Goal: Information Seeking & Learning: Find specific fact

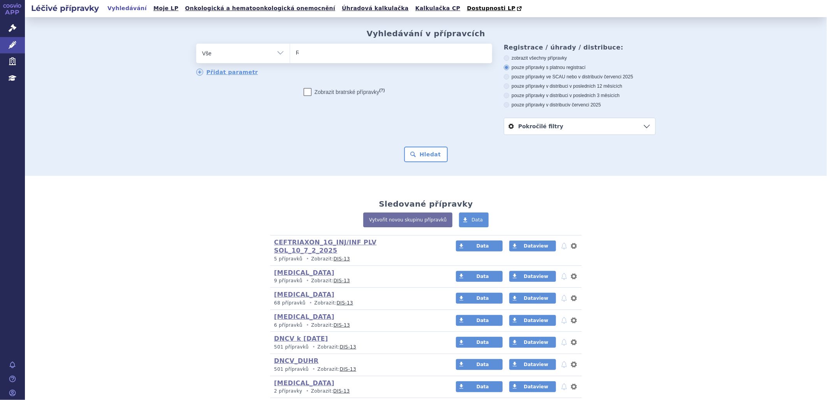
type input "RE"
type input "RET"
type input "RETSE"
type input "RETSEV"
type input "RETSEVM"
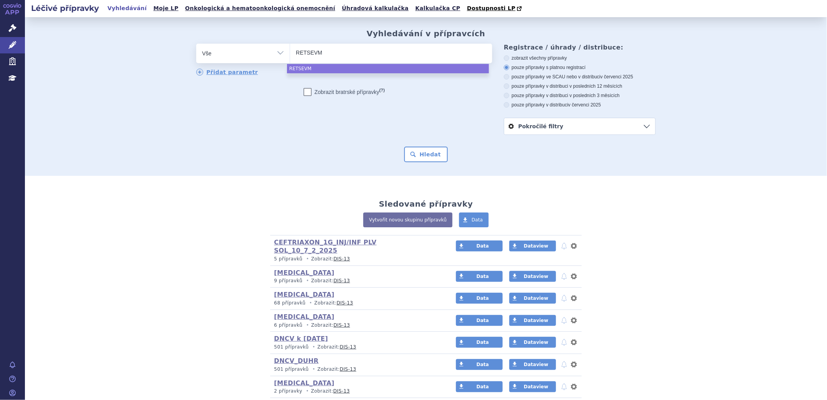
type input "RETSEVMO"
select select "RETSEVMO"
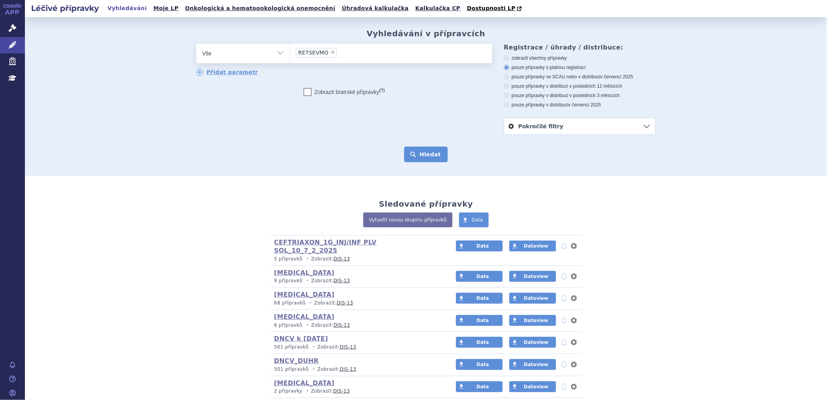
click at [434, 158] on button "Hledat" at bounding box center [426, 154] width 44 height 16
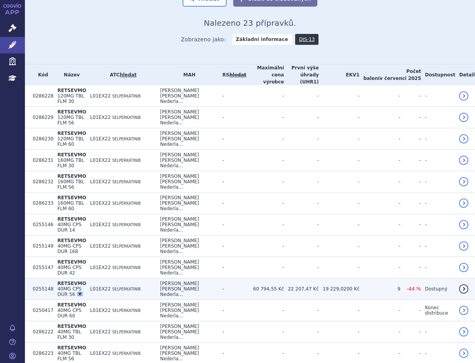
scroll to position [173, 0]
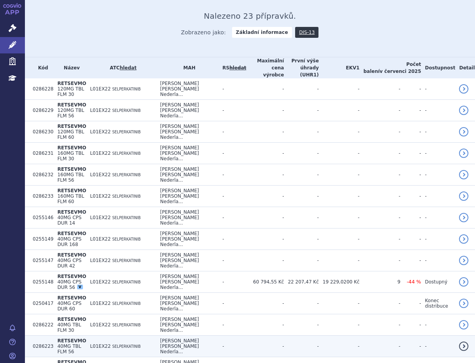
click at [81, 343] on span "40MG TBL FLM 56" at bounding box center [69, 348] width 24 height 11
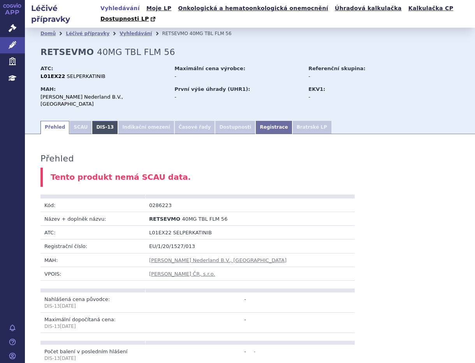
click at [93, 121] on link "DIS-13" at bounding box center [105, 127] width 26 height 13
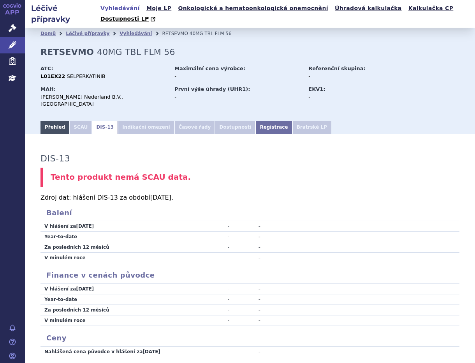
click at [53, 121] on link "Přehled" at bounding box center [55, 127] width 29 height 13
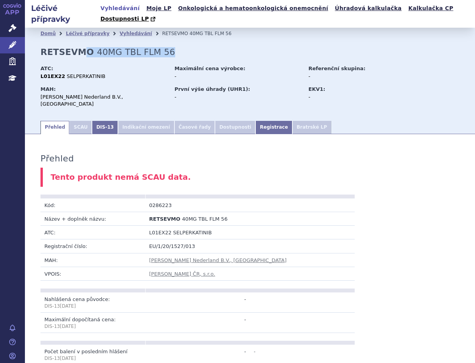
drag, startPoint x: 76, startPoint y: 45, endPoint x: 215, endPoint y: 43, distance: 138.3
click at [215, 43] on div "Domů Léčivé přípravky Vyhledávání RETSEVMO 40MG TBL FLM 56 RETSEVMO 40MG TBL FL…" at bounding box center [250, 79] width 450 height 80
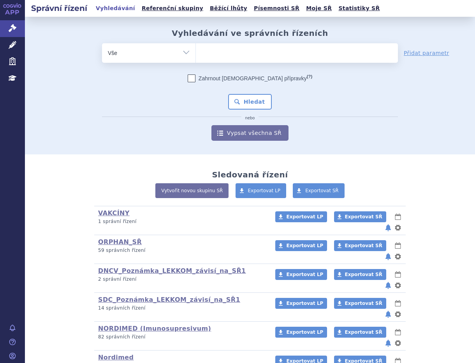
click at [217, 49] on ul at bounding box center [297, 51] width 202 height 16
click at [196, 49] on select at bounding box center [196, 52] width 0 height 19
paste input "SUKLS174982/2025"
type input "SUKLS174982/2025"
select select "SUKLS174982/2025"
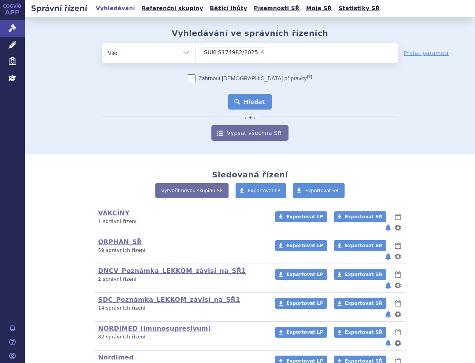
click at [247, 101] on button "Hledat" at bounding box center [250, 102] width 44 height 16
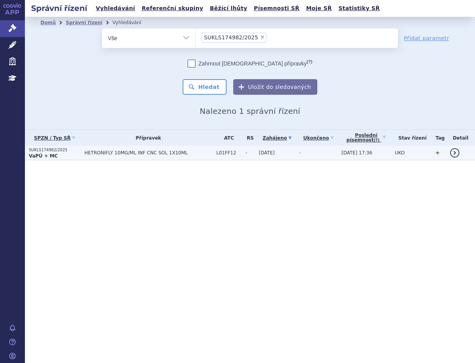
click at [108, 153] on span "HETRONIFLY 10MG/ML INF CNC SOL 1X10ML" at bounding box center [143, 152] width 117 height 5
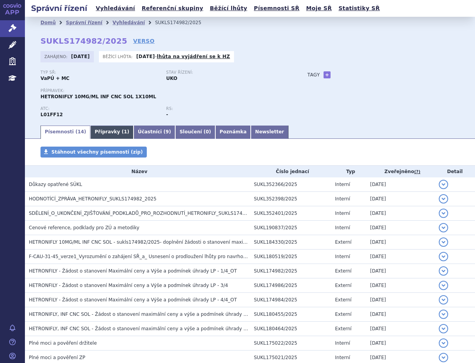
click at [105, 128] on link "Přípravky ( 1 )" at bounding box center [111, 131] width 43 height 13
